Goal: Task Accomplishment & Management: Complete application form

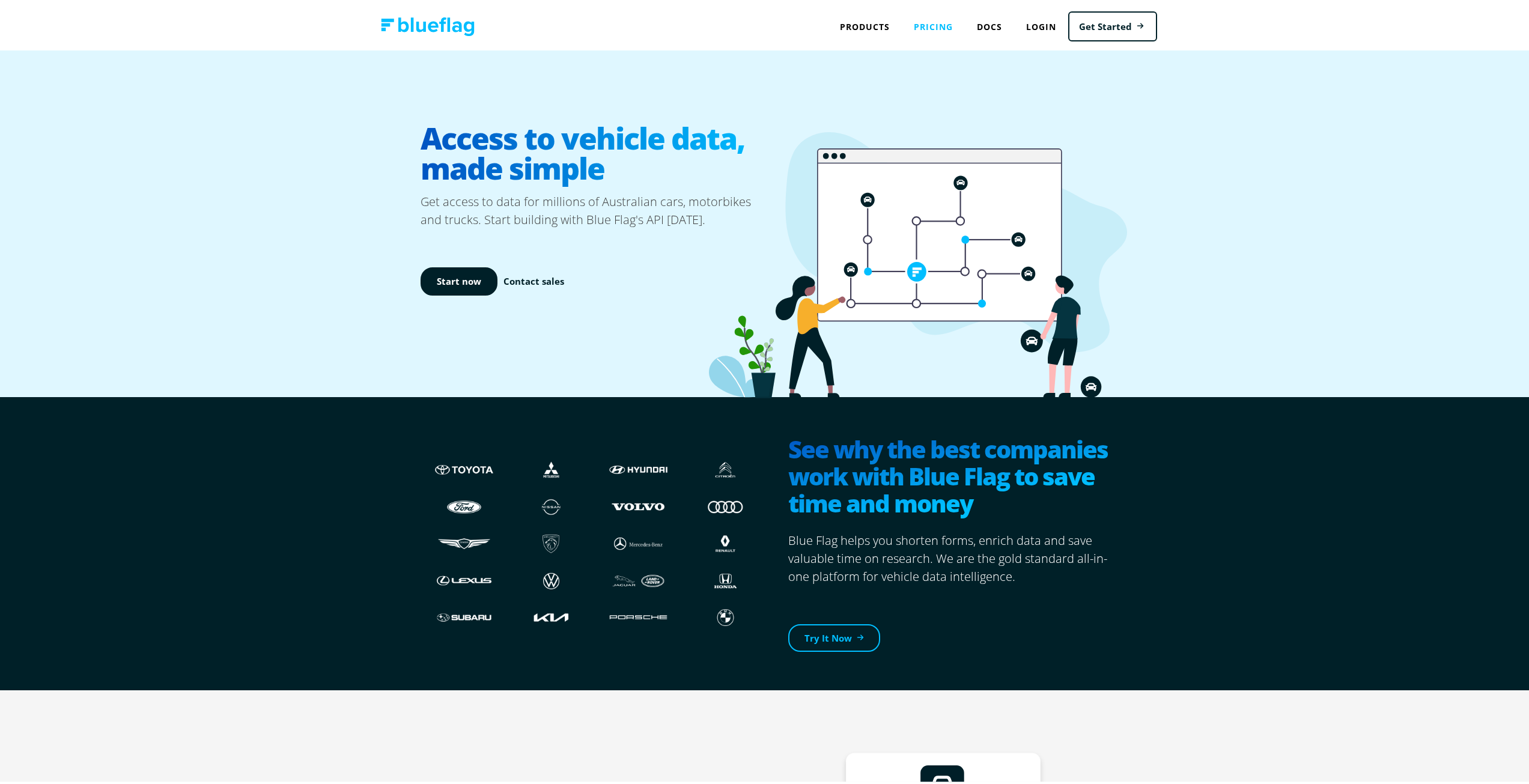
click at [926, 25] on link "Pricing" at bounding box center [933, 23] width 63 height 24
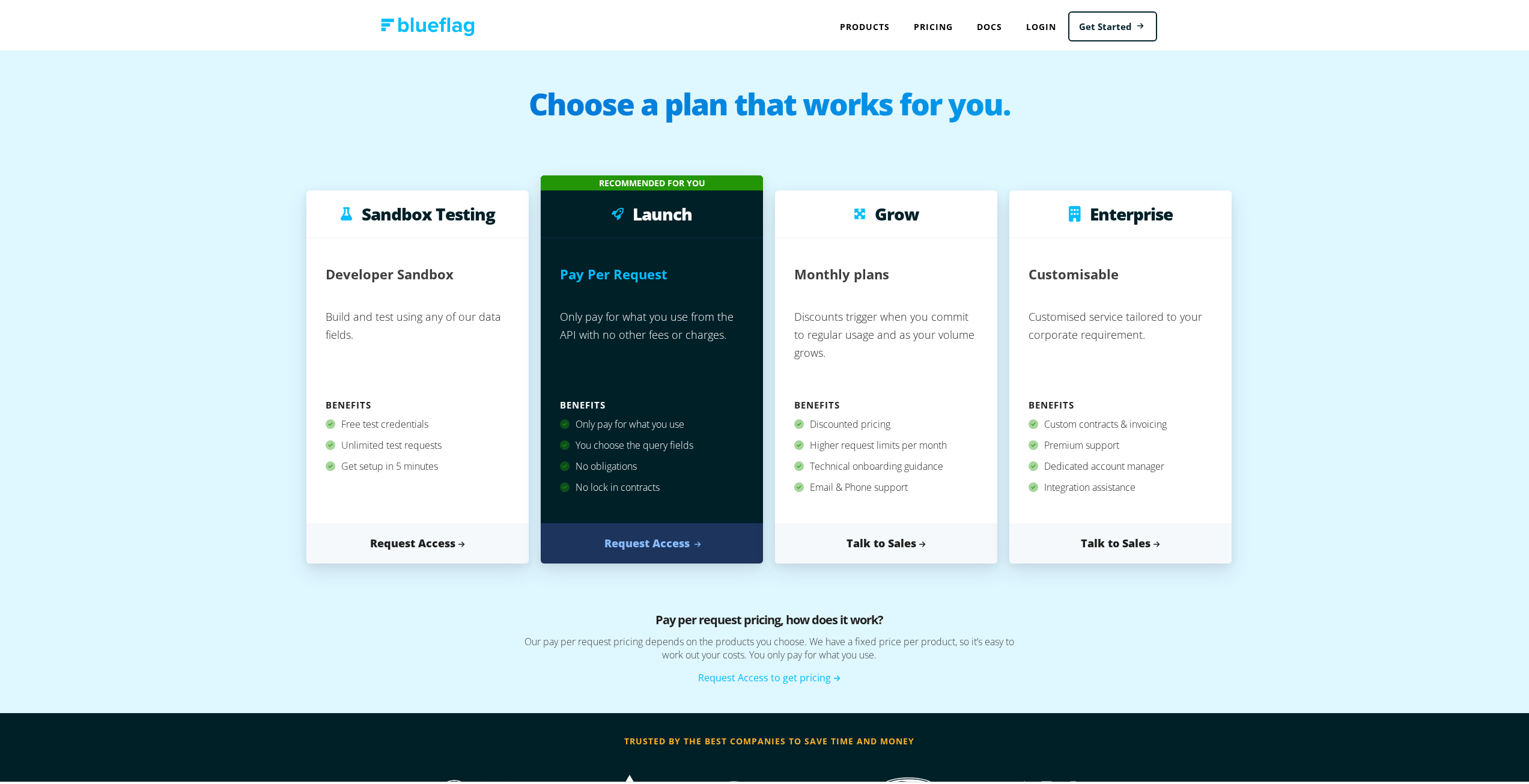
click at [633, 559] on link "Request Access" at bounding box center [652, 541] width 222 height 41
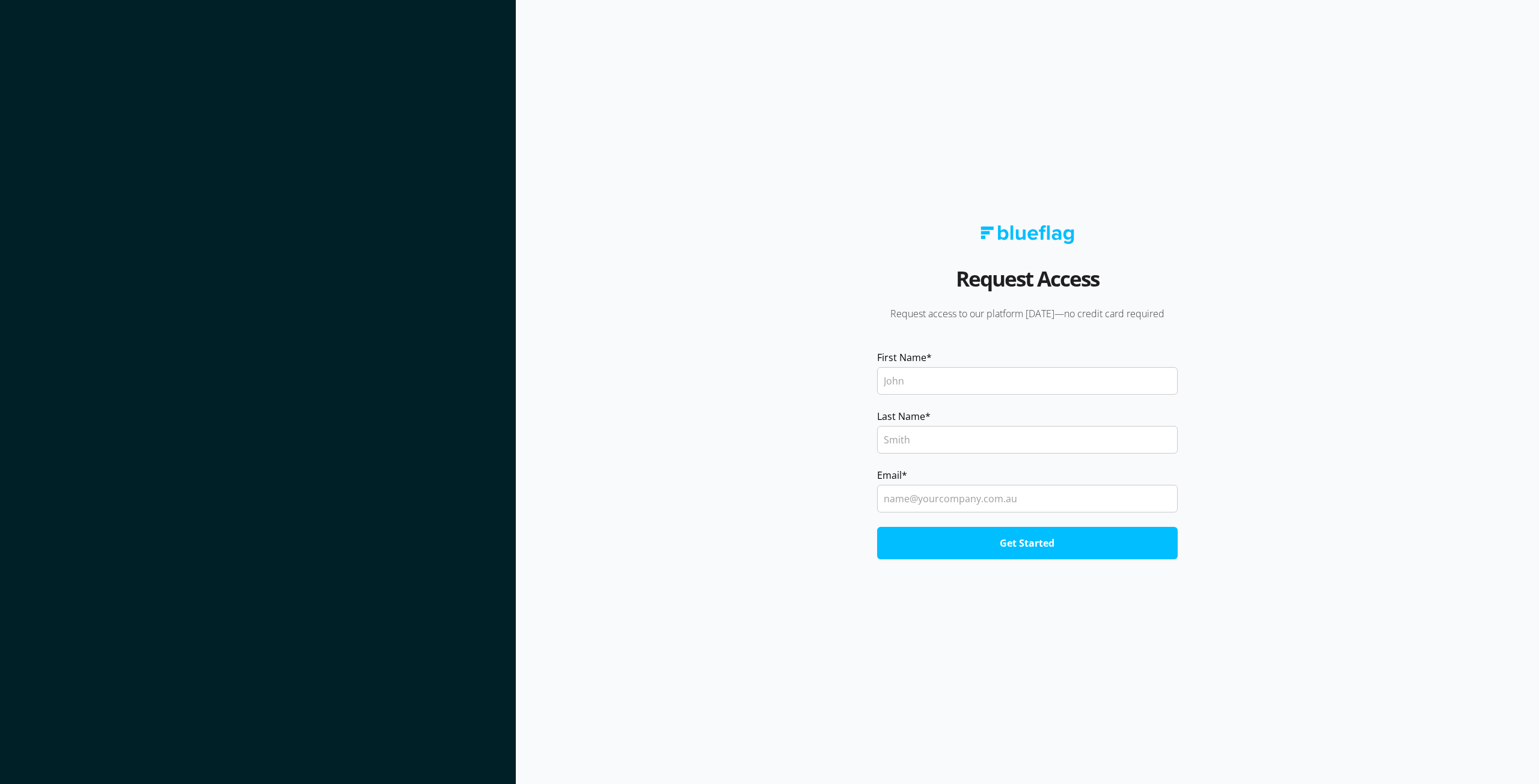
click at [937, 388] on input "First Name *" at bounding box center [1026, 381] width 301 height 28
type input "[PERSON_NAME]"
type input "Somerfield"
type input "[PERSON_NAME][EMAIL_ADDRESS][PERSON_NAME][DOMAIN_NAME]"
click at [919, 536] on input "Get Started" at bounding box center [1026, 543] width 301 height 33
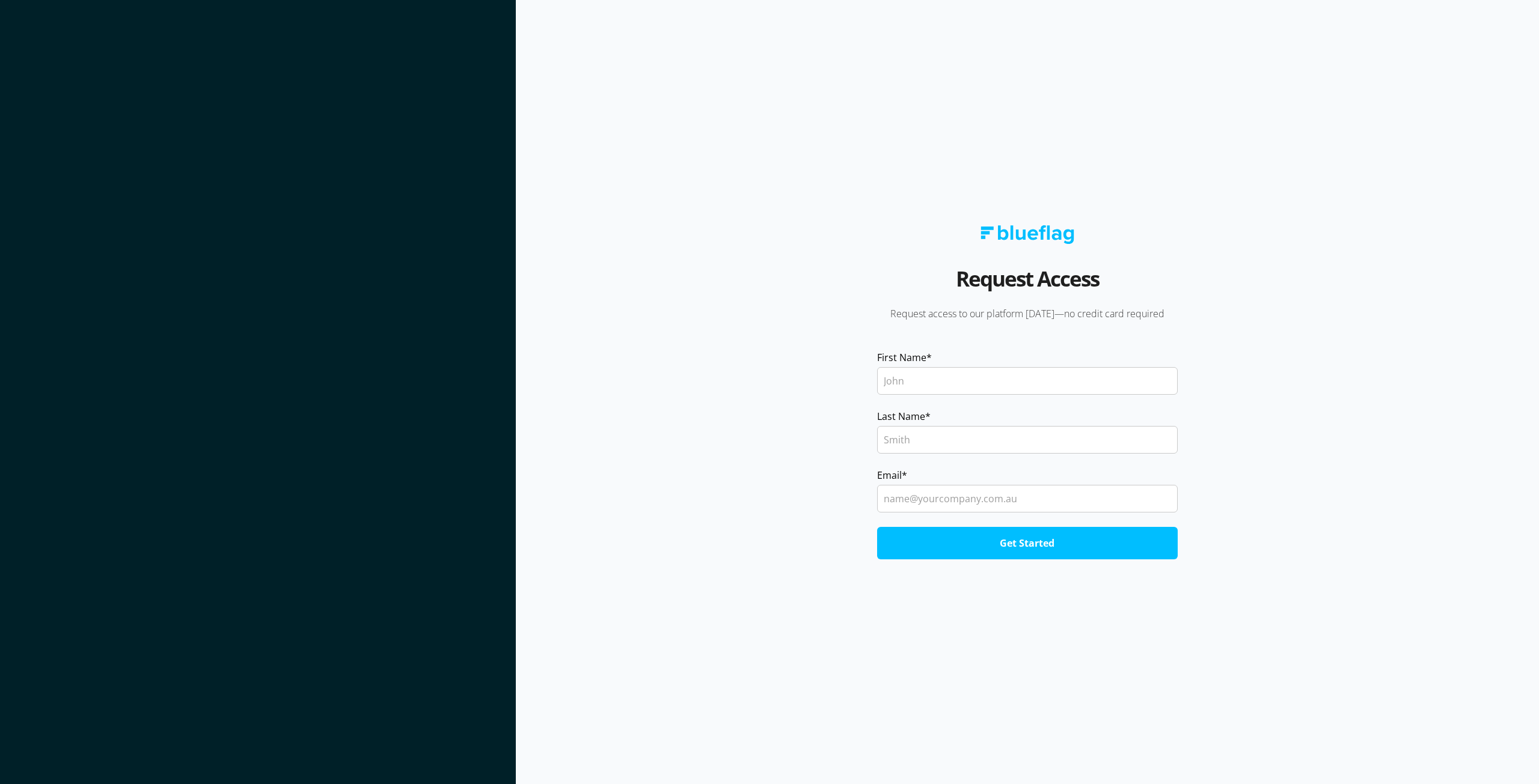
click at [715, 186] on section "Request Access Request access to our platform today—no credit card required Fir…" at bounding box center [1026, 392] width 1022 height 784
